Goal: Complete application form

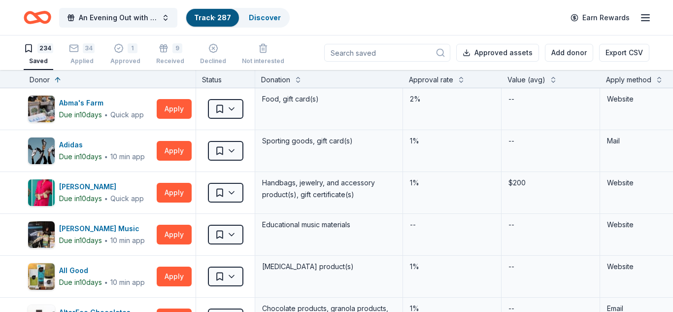
click at [39, 21] on icon "Home" at bounding box center [41, 17] width 15 height 10
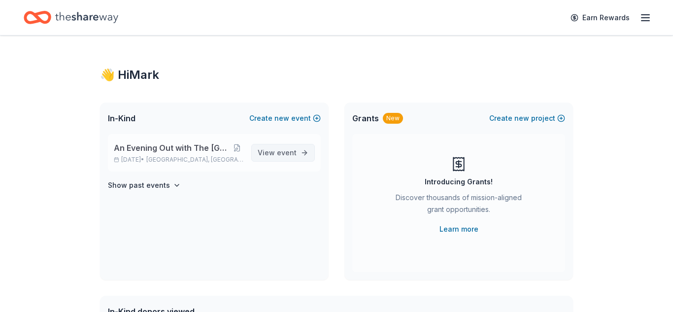
click at [269, 153] on span "View event" at bounding box center [277, 153] width 39 height 12
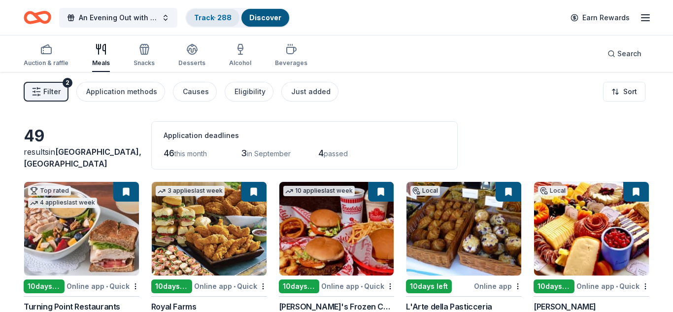
click at [220, 15] on link "Track · 288" at bounding box center [212, 17] width 37 height 8
click at [220, 18] on div "Track · 288" at bounding box center [212, 18] width 53 height 18
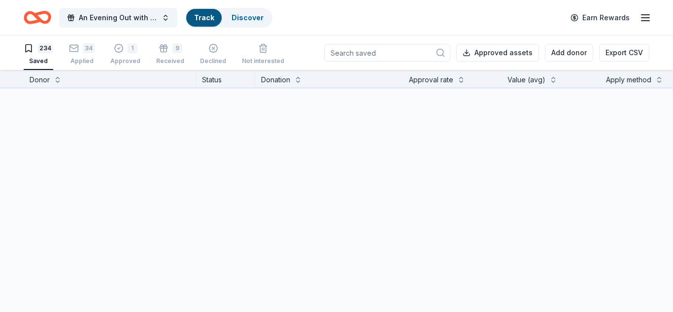
scroll to position [0, 0]
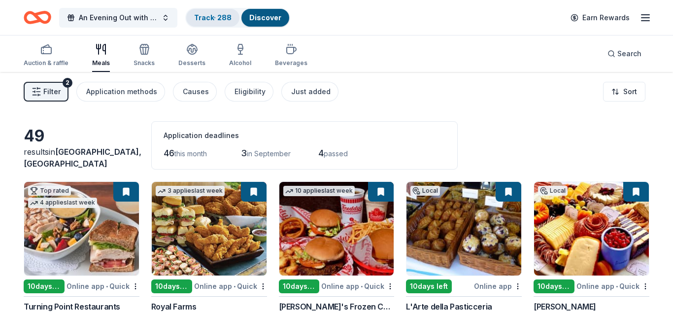
click at [204, 16] on link "Track · 288" at bounding box center [212, 17] width 37 height 8
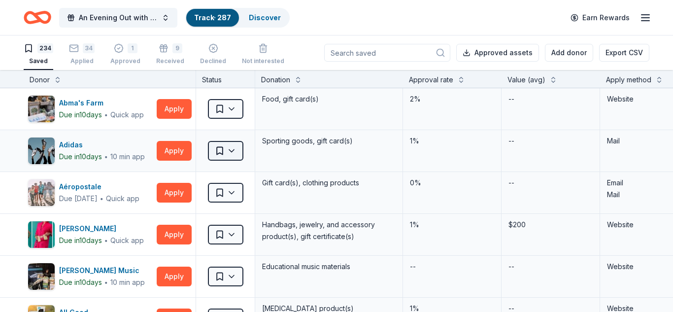
scroll to position [0, 0]
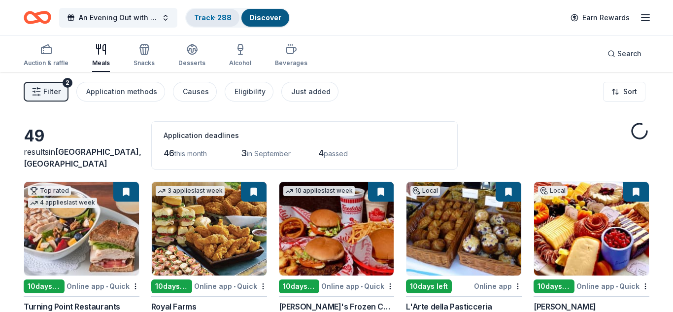
click at [223, 19] on link "Track · 288" at bounding box center [212, 17] width 37 height 8
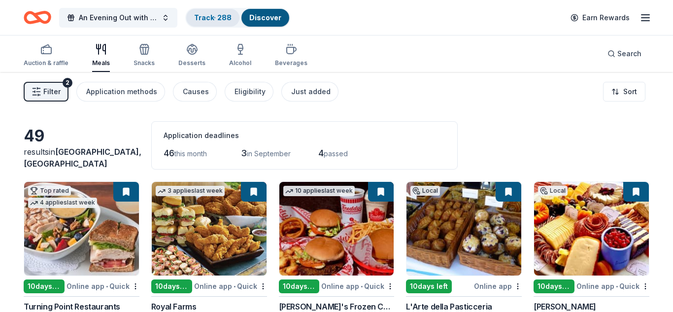
click at [212, 18] on link "Track · 288" at bounding box center [212, 17] width 37 height 8
click at [211, 19] on link "Track · 288" at bounding box center [212, 17] width 37 height 8
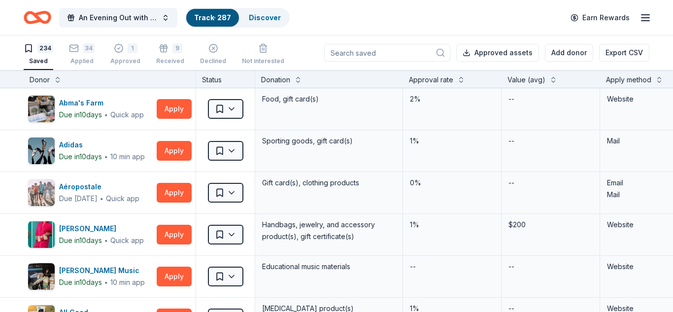
scroll to position [0, 0]
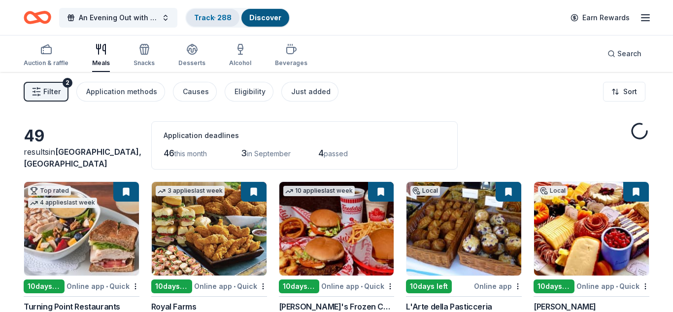
click at [222, 17] on link "Track · 288" at bounding box center [212, 17] width 37 height 8
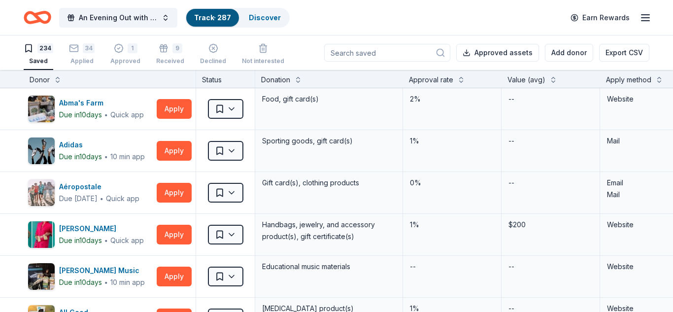
scroll to position [0, 0]
click at [171, 57] on div "Received" at bounding box center [170, 61] width 28 height 8
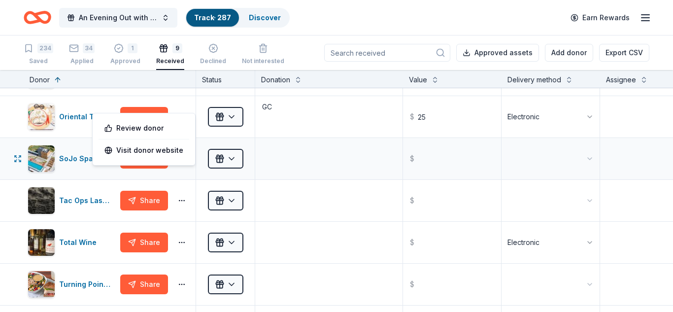
scroll to position [130, 0]
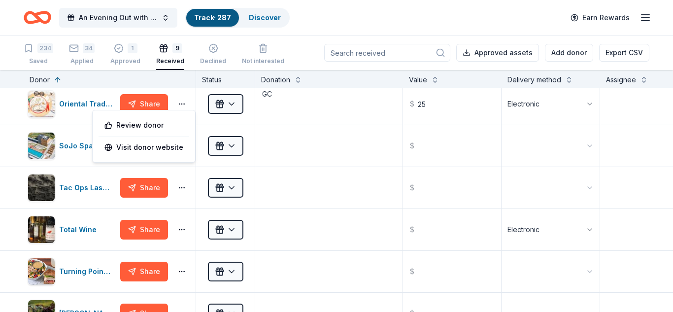
click at [41, 49] on html "An Evening Out with The Pride Center of NJ Track · 287 Discover Earn Rewards 23…" at bounding box center [336, 156] width 673 height 312
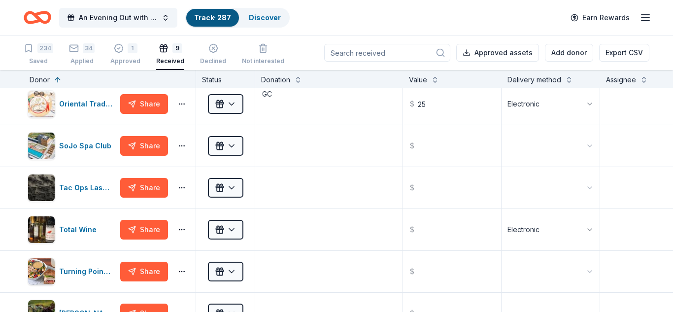
click at [41, 49] on div "234" at bounding box center [45, 48] width 16 height 10
click at [40, 52] on div "234" at bounding box center [45, 48] width 16 height 10
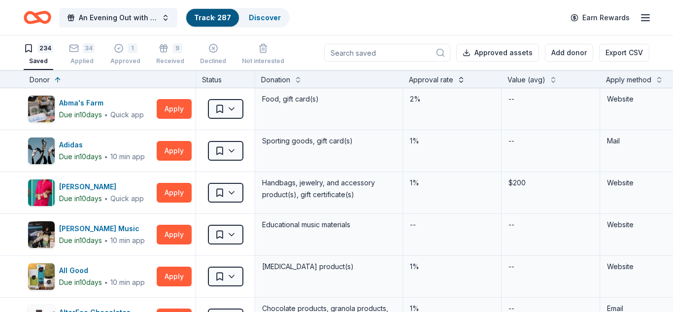
click at [462, 82] on button at bounding box center [461, 79] width 8 height 10
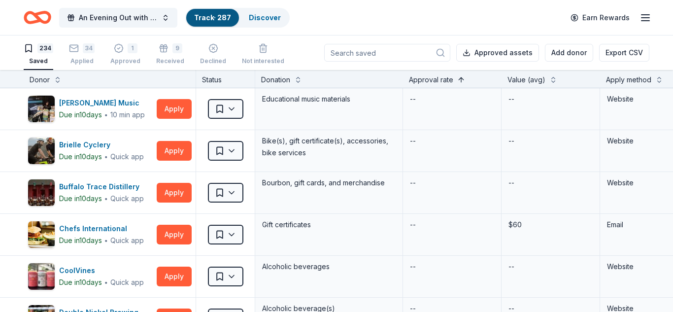
click at [462, 82] on button at bounding box center [461, 79] width 8 height 10
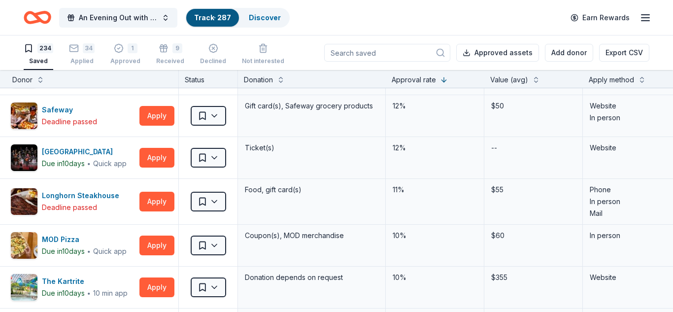
scroll to position [1082, 17]
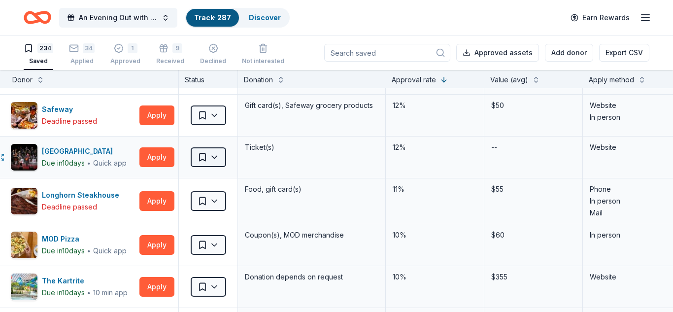
click at [215, 158] on html "An Evening Out with The Pride Center of NJ Track · 287 Discover Earn Rewards 23…" at bounding box center [336, 156] width 673 height 312
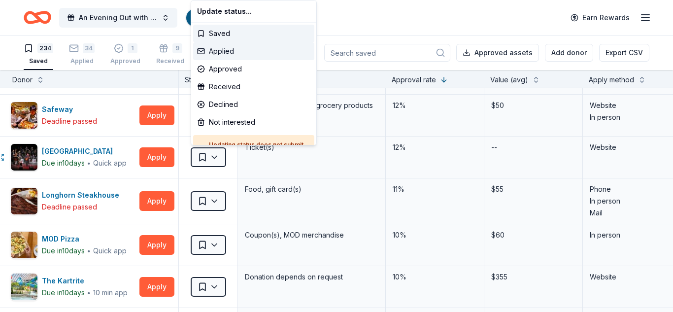
click at [227, 53] on div "Applied" at bounding box center [253, 51] width 121 height 18
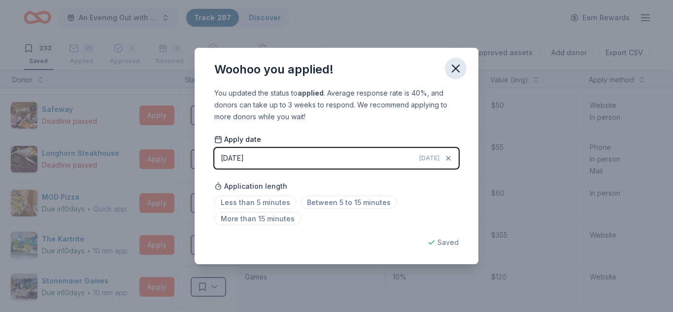
click at [455, 70] on icon "button" at bounding box center [456, 69] width 14 height 14
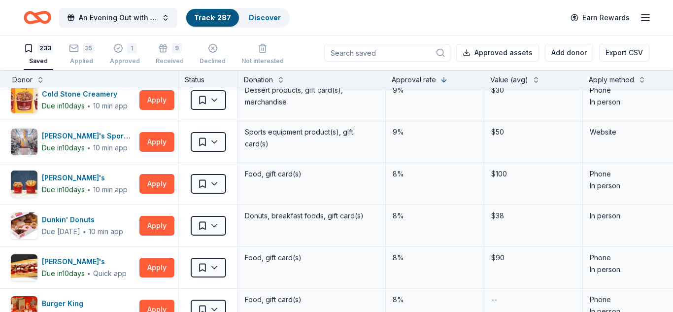
scroll to position [1356, 17]
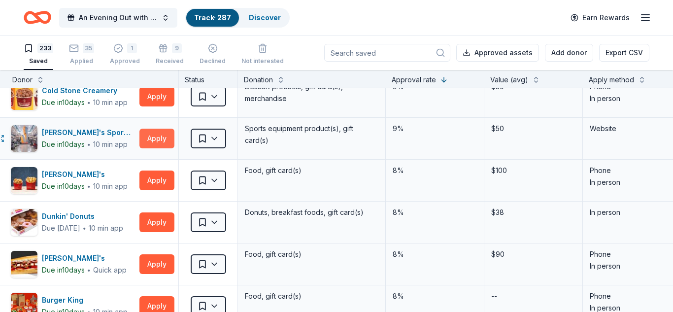
click at [158, 139] on button "Apply" at bounding box center [156, 139] width 35 height 20
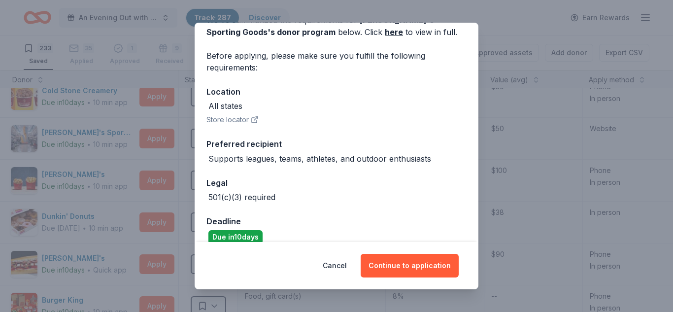
scroll to position [70, 0]
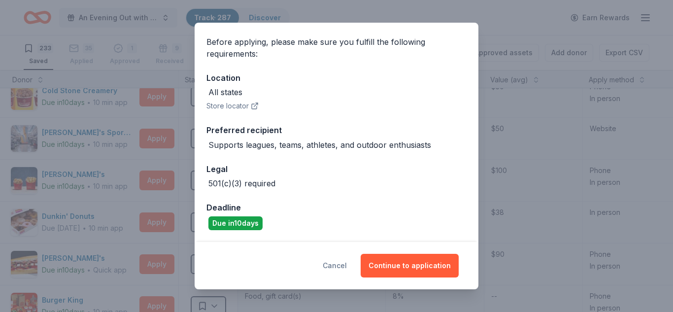
click at [344, 265] on button "Cancel" at bounding box center [335, 266] width 24 height 24
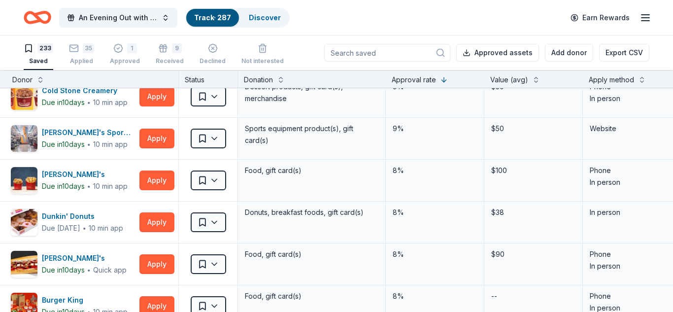
scroll to position [26, 0]
click at [214, 139] on html "An Evening Out with The Pride Center of NJ Track · 287 Discover Earn Rewards 23…" at bounding box center [336, 156] width 673 height 312
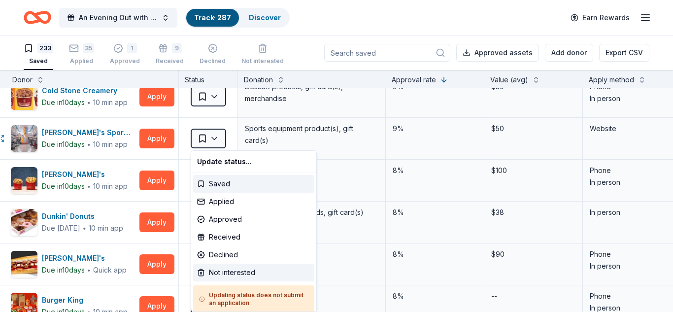
click at [222, 274] on div "Not interested" at bounding box center [253, 272] width 121 height 18
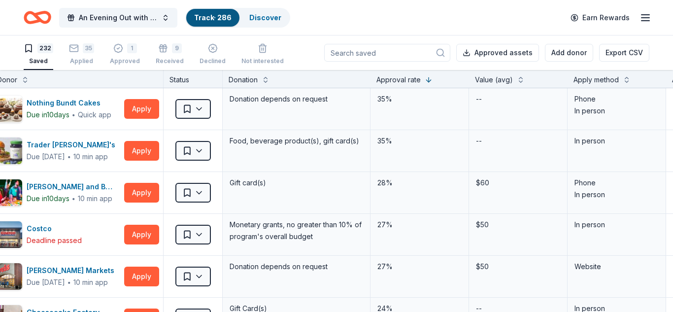
scroll to position [0, 0]
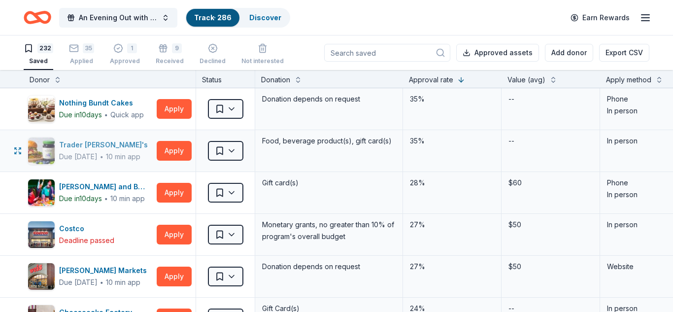
click at [87, 145] on div "Trader [PERSON_NAME]'s" at bounding box center [105, 145] width 93 height 12
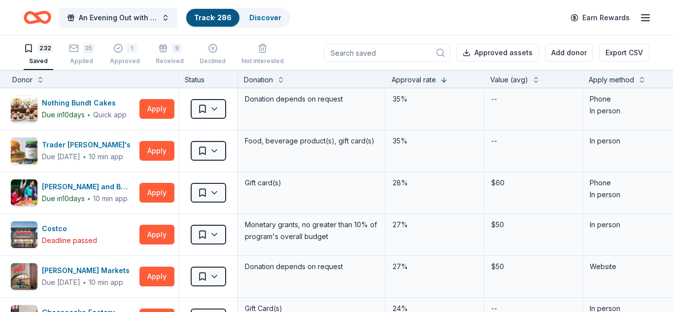
scroll to position [0, 18]
click at [641, 80] on button at bounding box center [641, 79] width 8 height 10
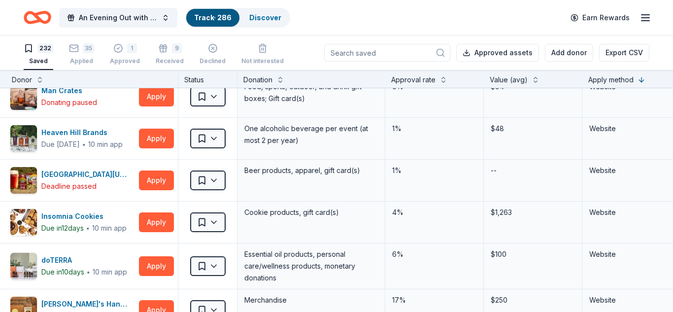
scroll to position [225, 18]
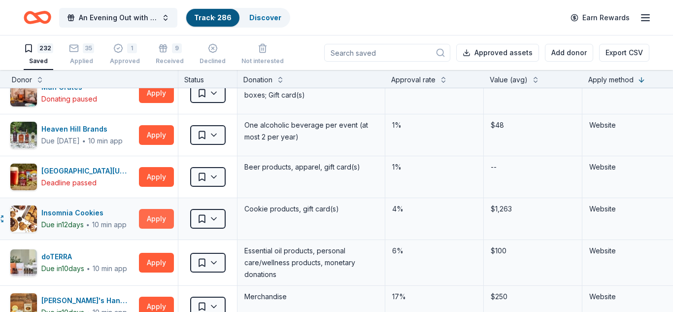
click at [157, 223] on button "Apply" at bounding box center [156, 219] width 35 height 20
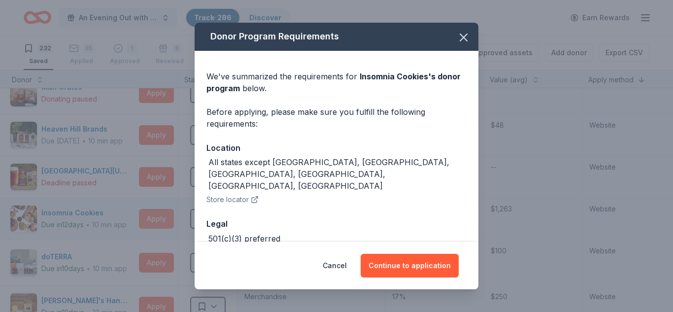
scroll to position [31, 0]
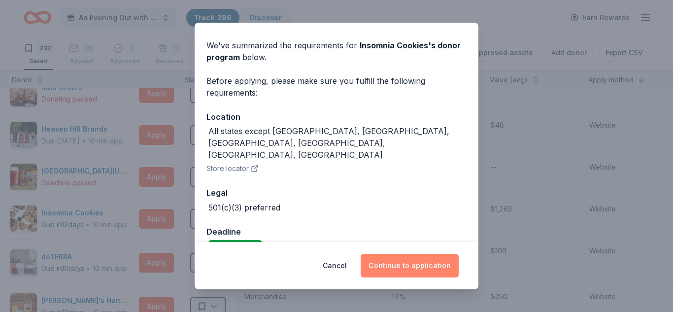
click at [426, 270] on button "Continue to application" at bounding box center [409, 266] width 98 height 24
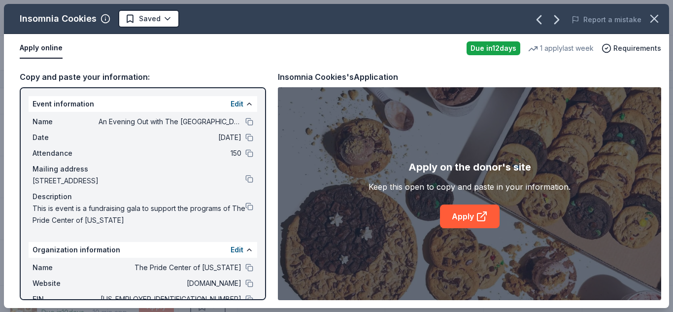
scroll to position [69, 0]
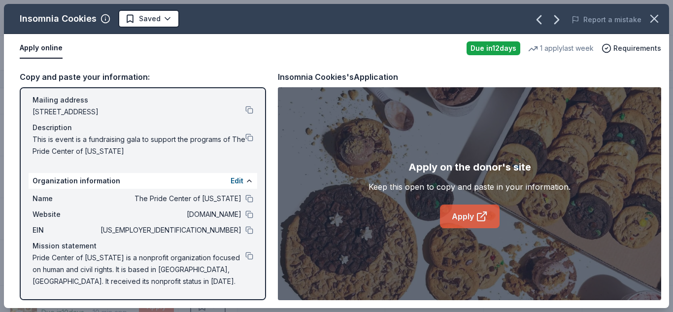
click at [476, 214] on icon at bounding box center [482, 216] width 12 height 12
click at [163, 20] on html "An Evening Out with The Pride Center of NJ Track · 286 Discover Earn Rewards 23…" at bounding box center [336, 156] width 673 height 312
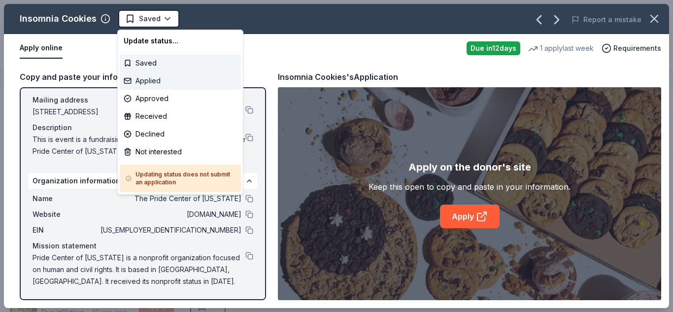
click at [146, 85] on div "Applied" at bounding box center [180, 81] width 121 height 18
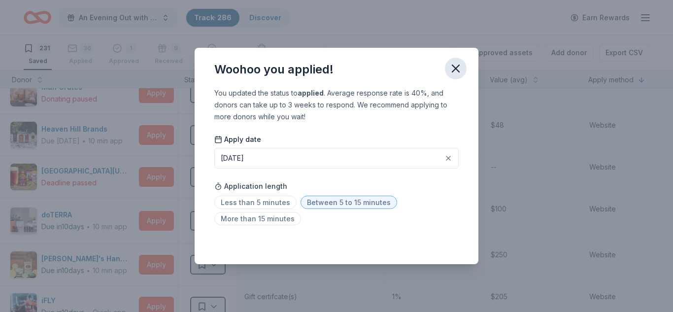
click at [457, 72] on icon "button" at bounding box center [456, 69] width 14 height 14
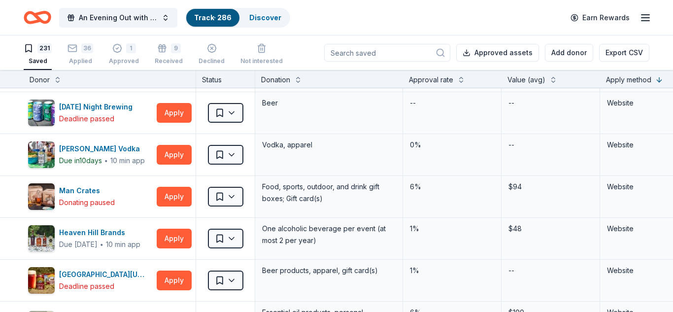
scroll to position [0, 0]
